Goal: Entertainment & Leisure: Browse casually

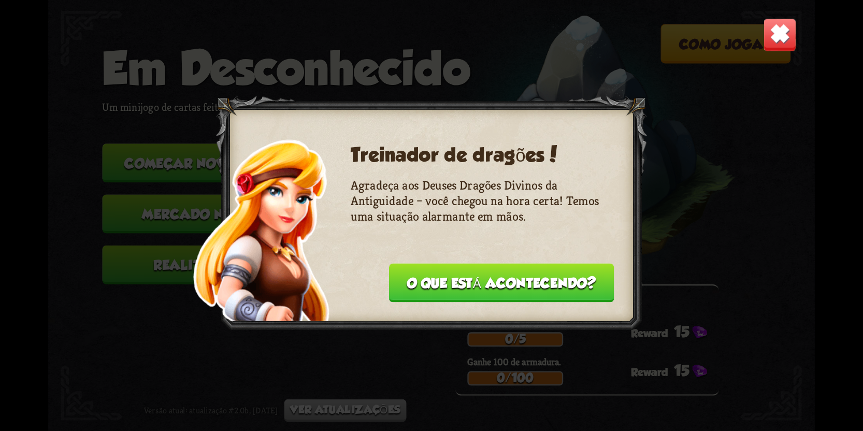
click at [474, 281] on button "O que está acontecendo?" at bounding box center [501, 282] width 225 height 39
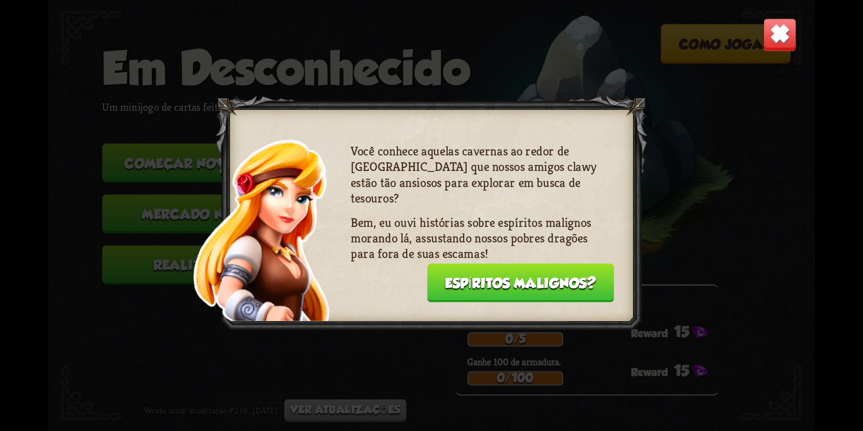
click at [505, 287] on button "Espíritos malignos?" at bounding box center [520, 282] width 187 height 39
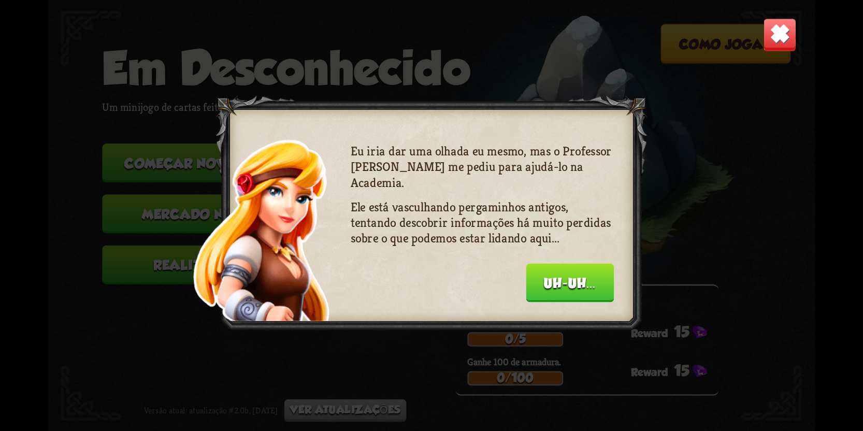
click at [556, 288] on button "Uh-uh..." at bounding box center [570, 282] width 88 height 39
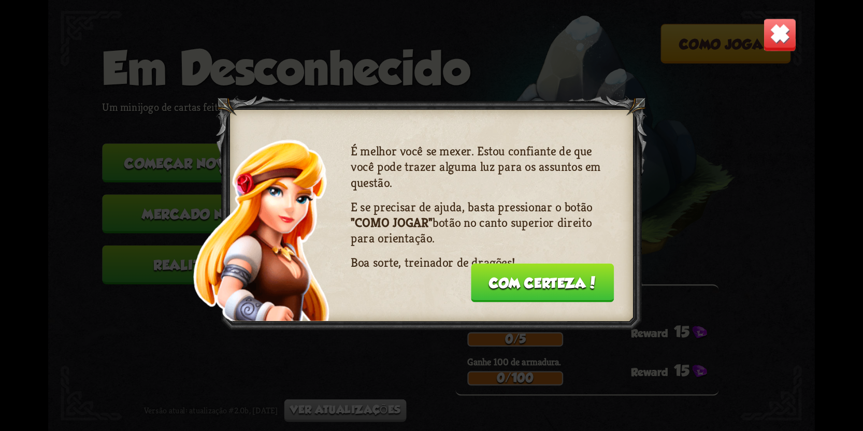
click at [537, 287] on button "Com certeza!" at bounding box center [542, 282] width 143 height 39
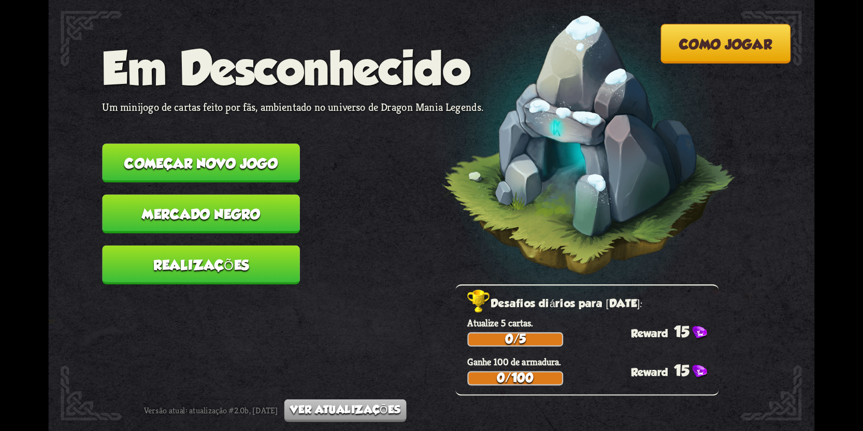
click at [244, 159] on button "Começar novo jogo" at bounding box center [200, 162] width 197 height 39
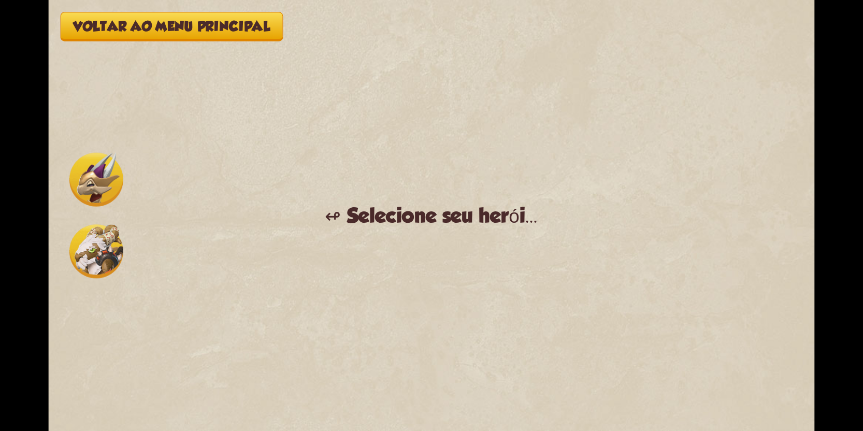
click at [400, 207] on div "↫ Selecione seu herói..." at bounding box center [431, 216] width 213 height 24
click at [351, 208] on div "↫ Selecione seu herói..." at bounding box center [431, 216] width 213 height 24
click at [507, 215] on div "↫ Selecione seu herói..." at bounding box center [431, 216] width 213 height 24
click at [532, 215] on div "↫ Selecione seu herói..." at bounding box center [431, 216] width 213 height 24
click at [99, 179] on img at bounding box center [96, 180] width 54 height 54
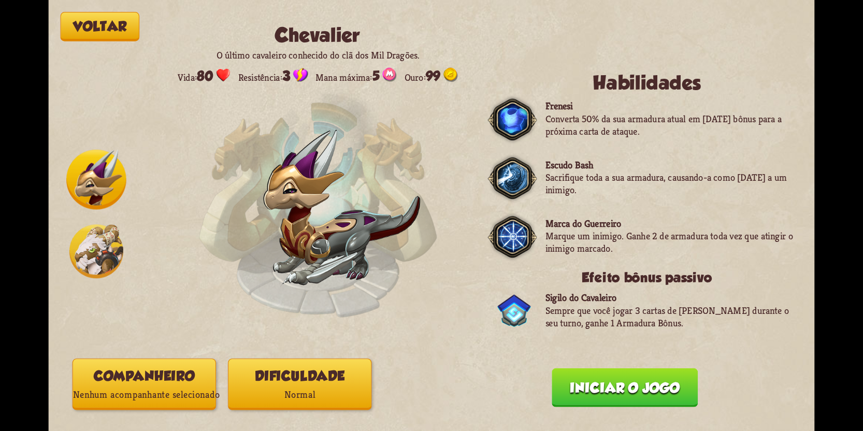
click at [97, 250] on img at bounding box center [96, 251] width 54 height 54
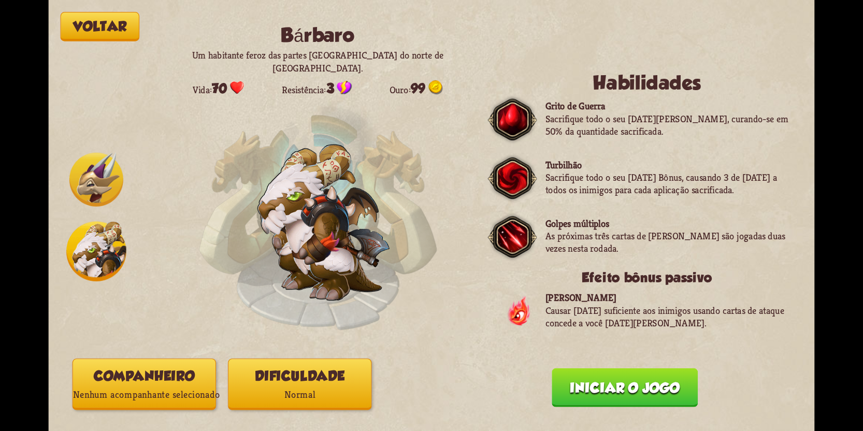
click at [98, 186] on img at bounding box center [96, 180] width 54 height 54
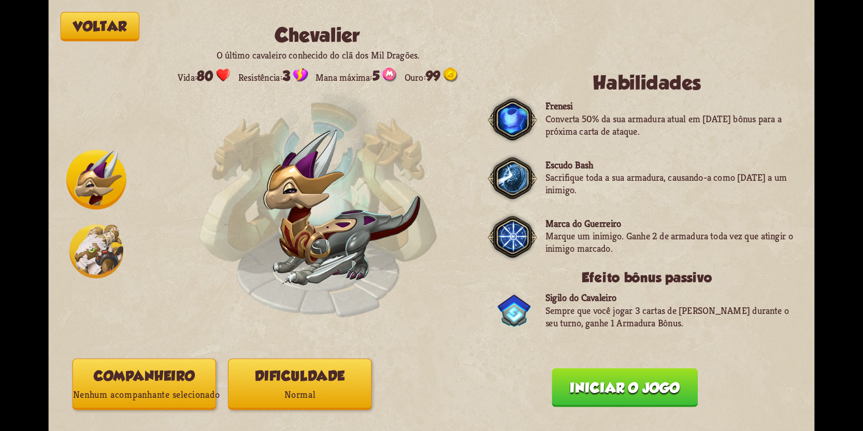
click at [91, 238] on img at bounding box center [96, 251] width 54 height 54
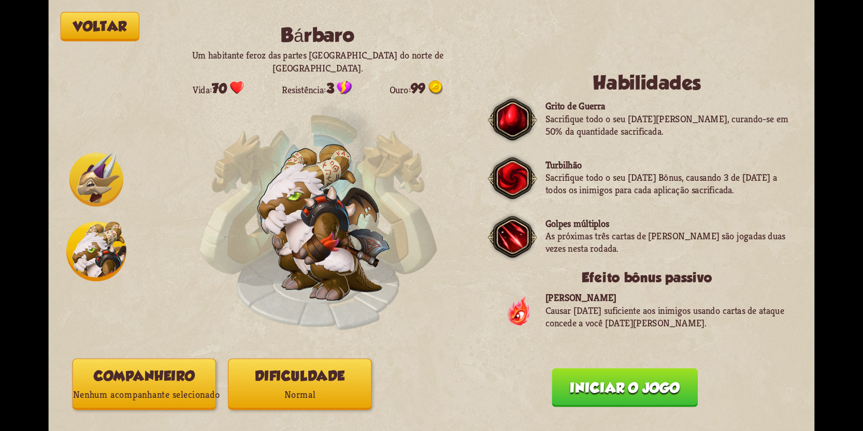
click at [99, 177] on img at bounding box center [96, 180] width 54 height 54
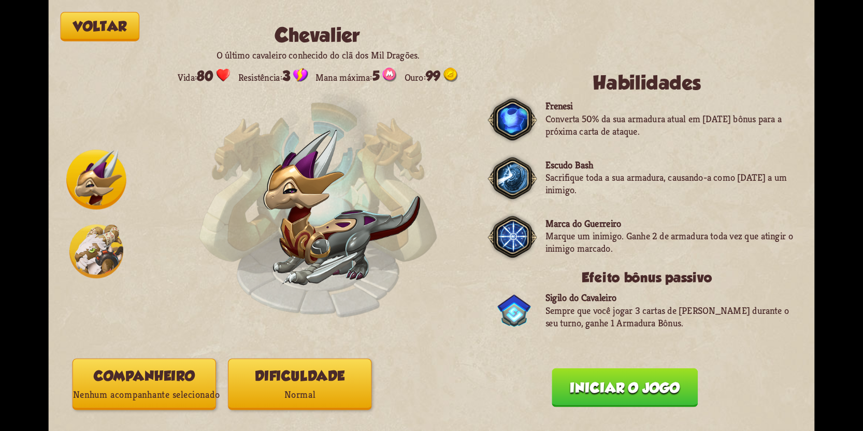
click at [599, 374] on button "Iniciar o jogo" at bounding box center [625, 387] width 146 height 39
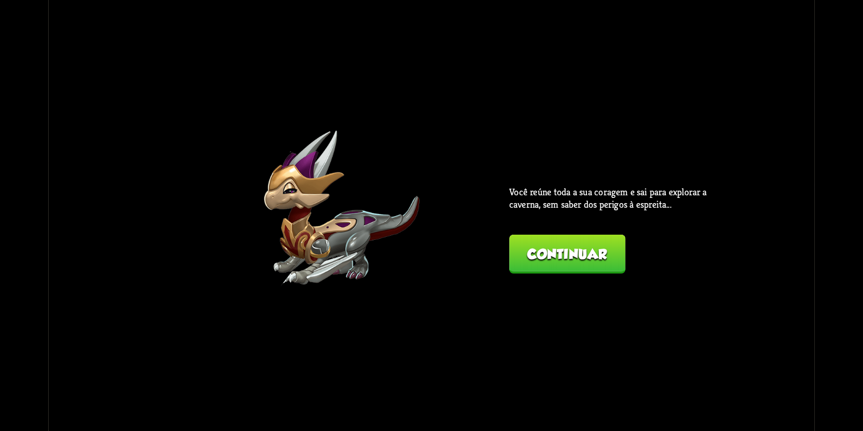
click at [545, 259] on button "Continuar" at bounding box center [567, 254] width 116 height 39
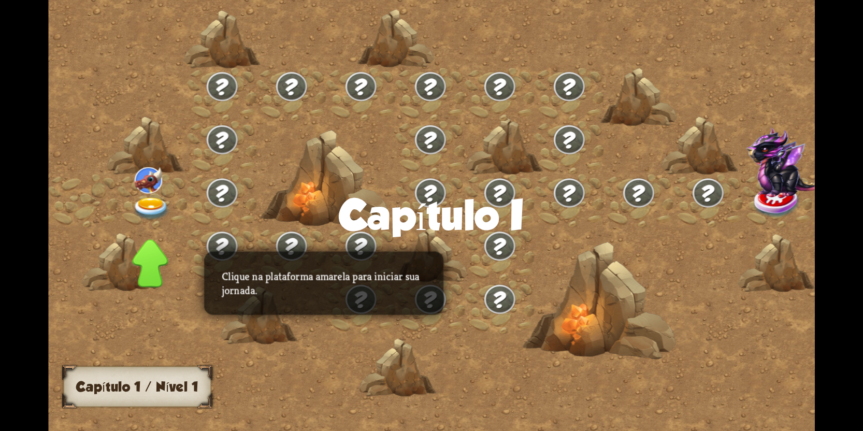
click at [712, 195] on img at bounding box center [708, 193] width 34 height 32
click at [154, 207] on img at bounding box center [151, 208] width 38 height 23
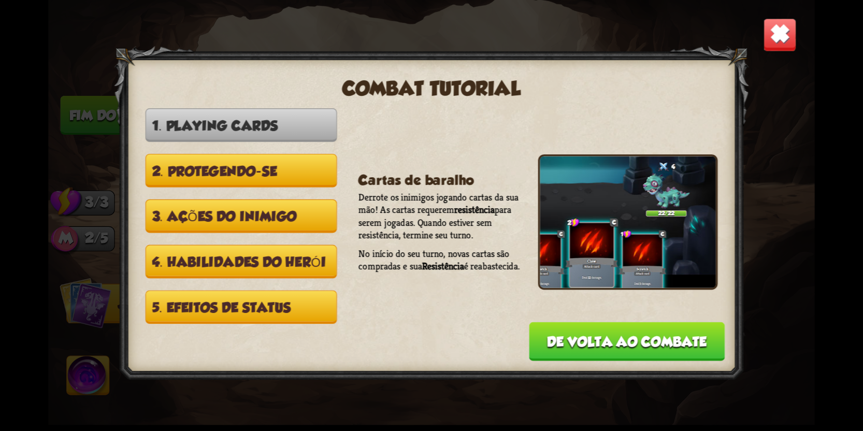
click at [786, 40] on img at bounding box center [780, 35] width 34 height 34
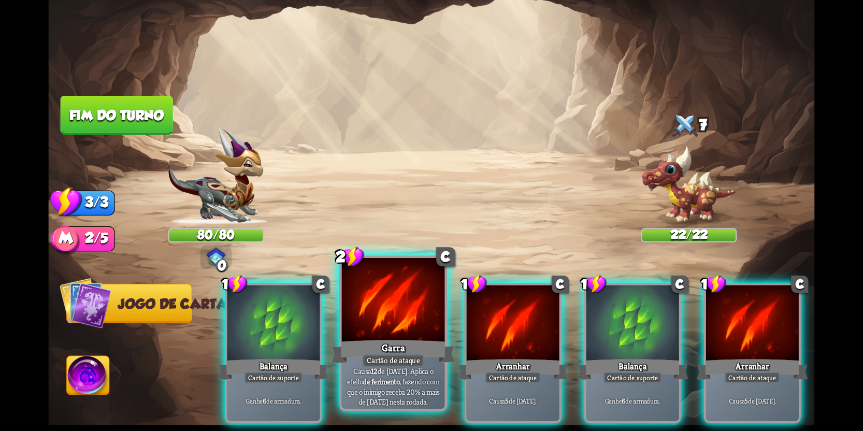
click at [390, 355] on div "Cartão de ataque" at bounding box center [394, 360] width 62 height 12
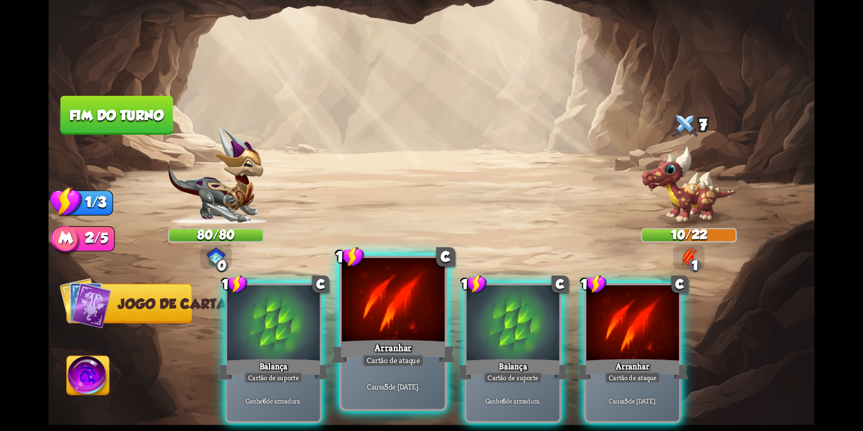
click at [404, 331] on div at bounding box center [393, 301] width 103 height 87
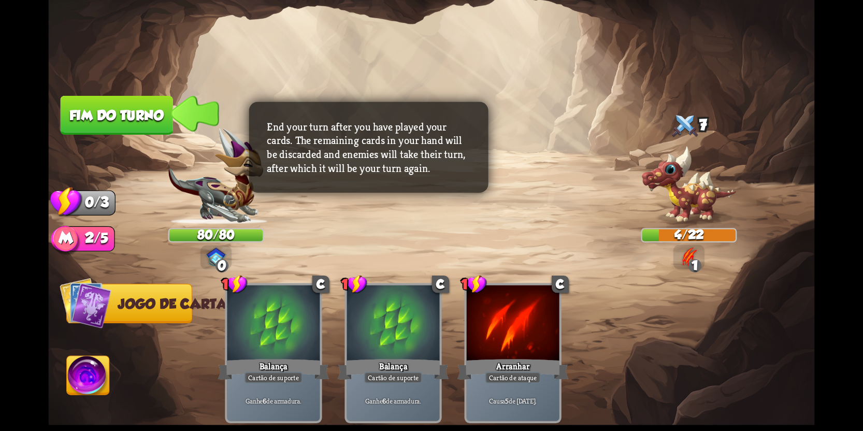
click at [129, 119] on button "Fim do turno" at bounding box center [117, 115] width 112 height 39
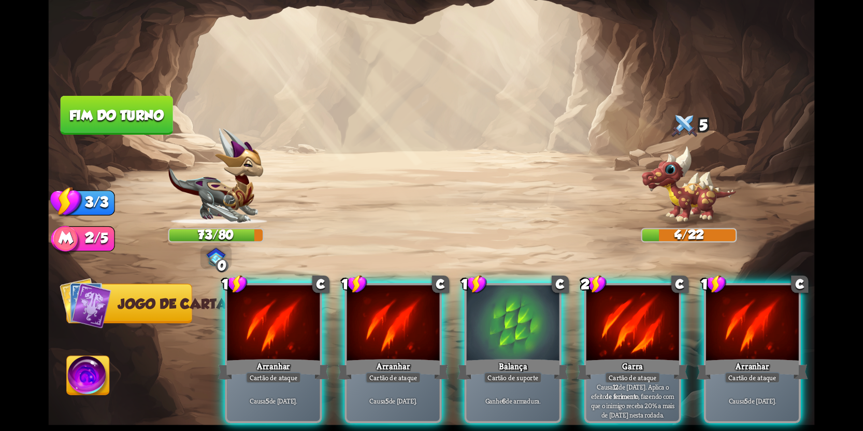
drag, startPoint x: 741, startPoint y: 349, endPoint x: 734, endPoint y: 350, distance: 6.9
click at [741, 357] on div "Arranhar" at bounding box center [752, 369] width 111 height 25
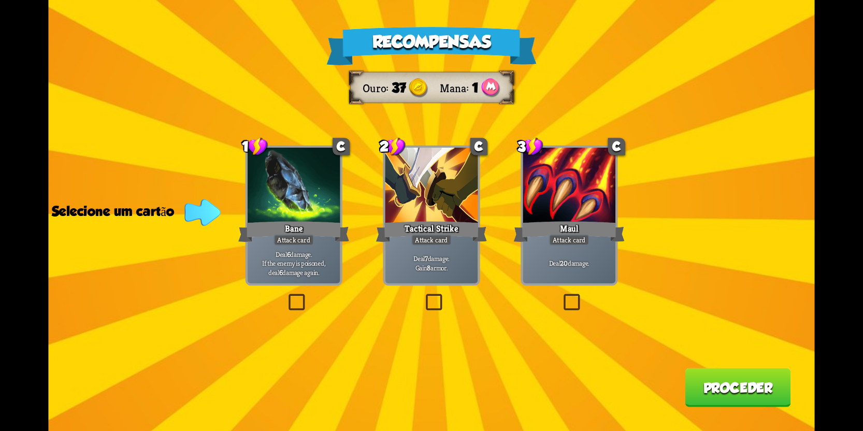
click at [423, 296] on label at bounding box center [423, 296] width 0 height 0
click at [0, 0] on input "checkbox" at bounding box center [0, 0] width 0 height 0
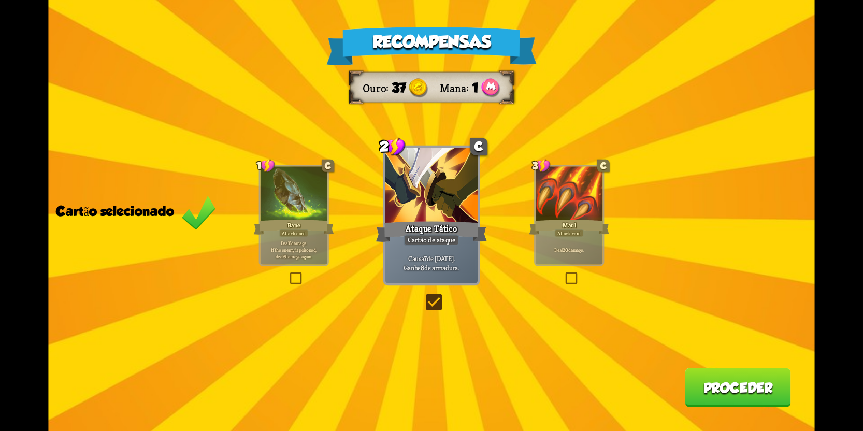
click at [740, 381] on button "Proceder" at bounding box center [737, 387] width 105 height 39
